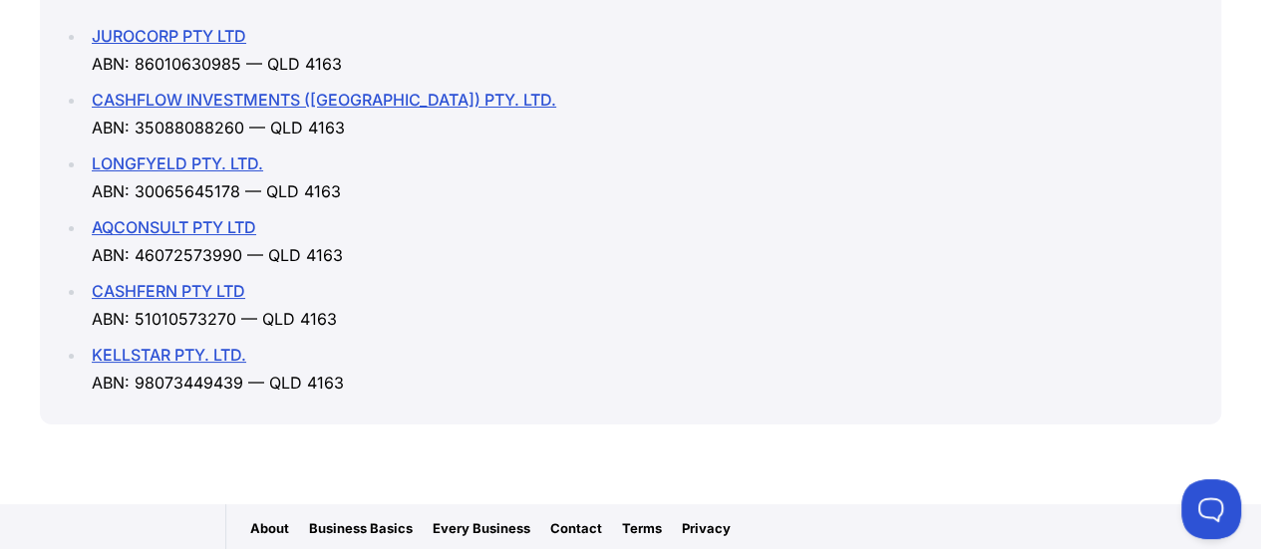
scroll to position [2526, 0]
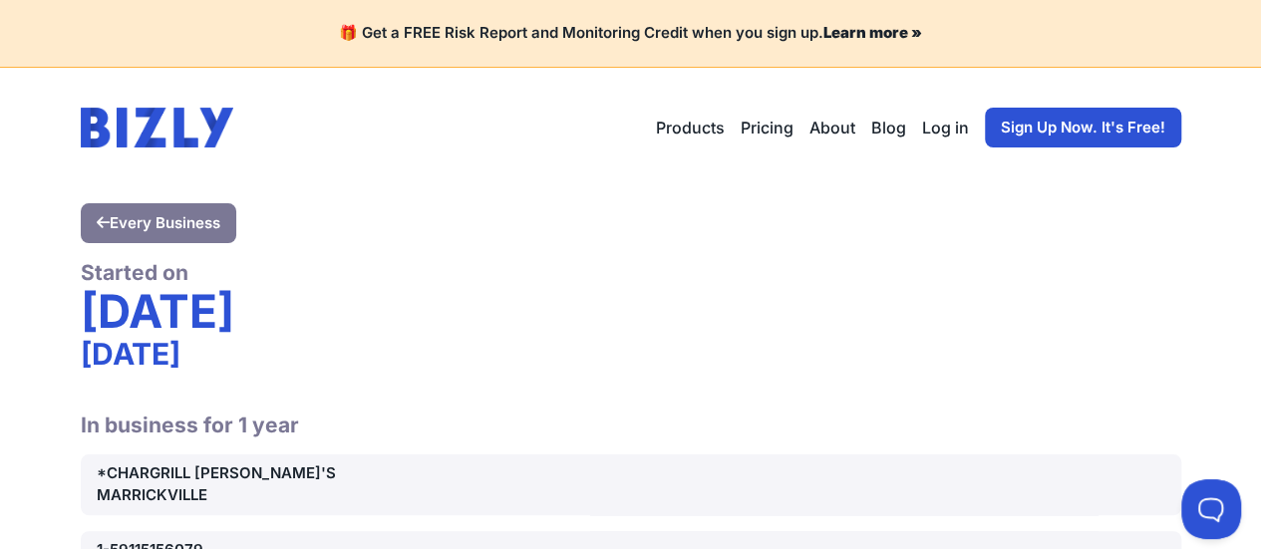
click at [175, 225] on link "Every Business" at bounding box center [159, 223] width 156 height 40
